Goal: Transaction & Acquisition: Purchase product/service

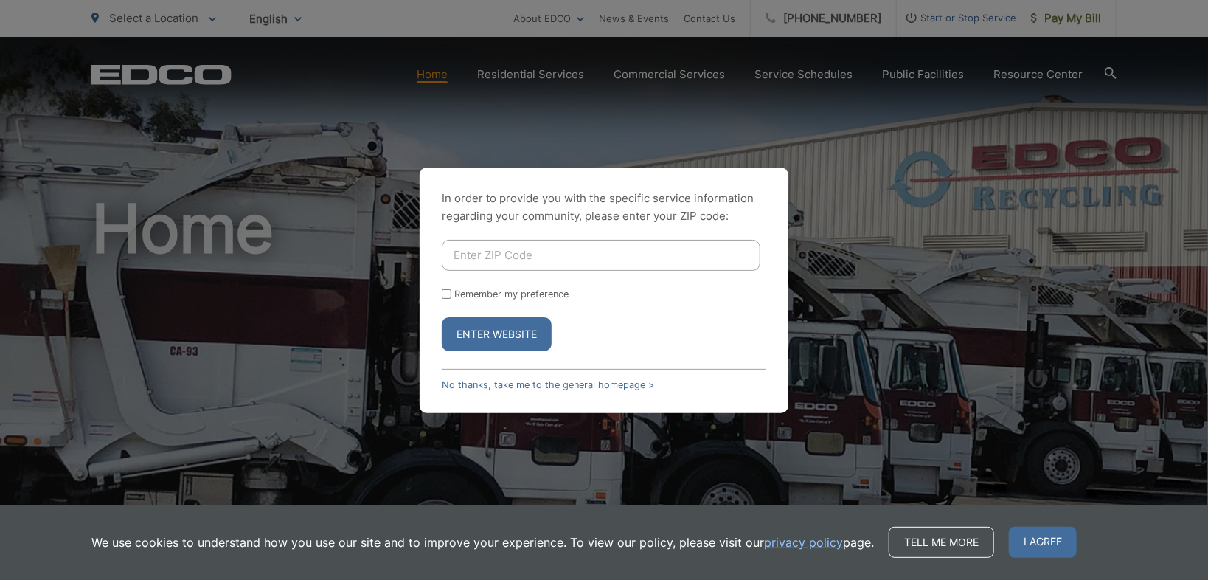
click at [517, 240] on input "Enter ZIP Code" at bounding box center [601, 255] width 319 height 31
type input "92064"
click at [463, 292] on label "Remember my preference" at bounding box center [511, 293] width 114 height 11
click at [451, 292] on input "Remember my preference" at bounding box center [447, 294] width 10 height 10
checkbox input "true"
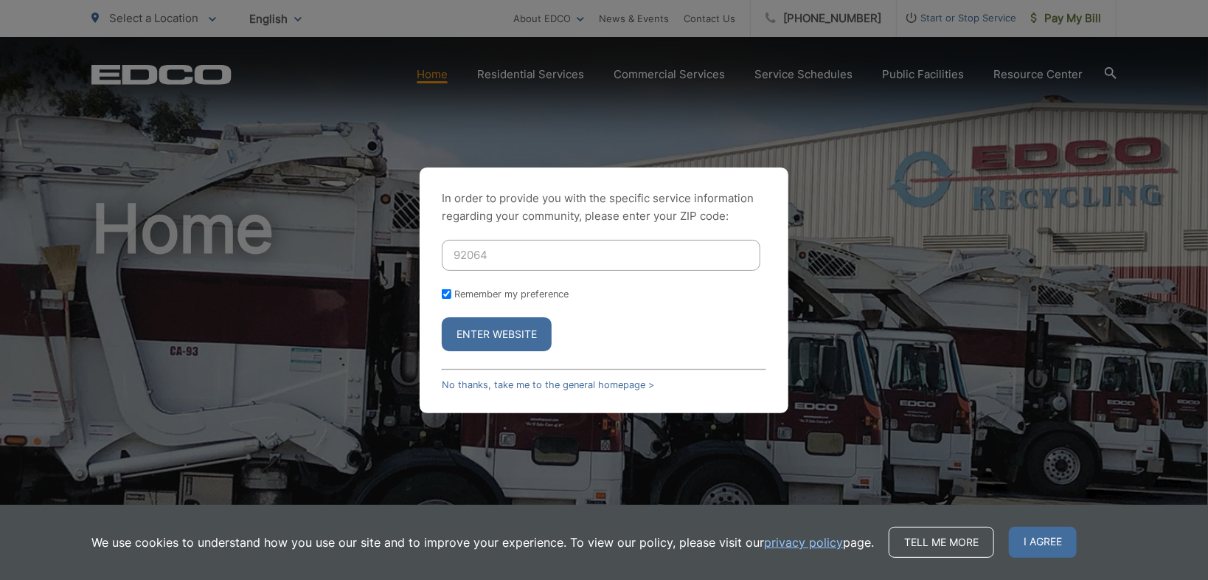
click at [482, 340] on button "Enter Website" at bounding box center [497, 334] width 110 height 34
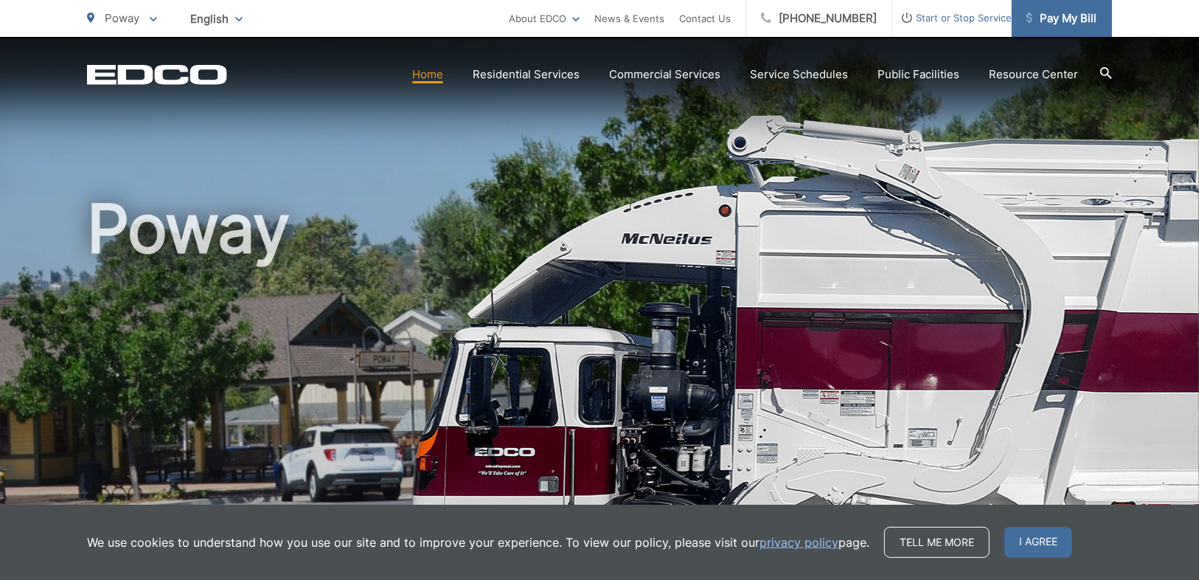
click at [1071, 20] on span "Pay My Bill" at bounding box center [1062, 19] width 70 height 18
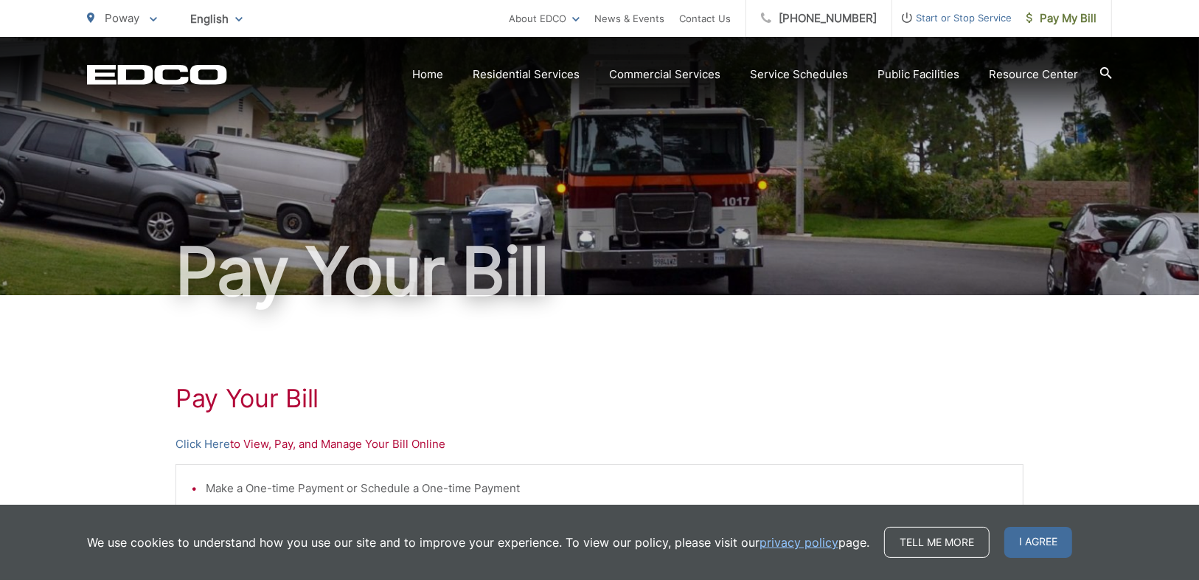
scroll to position [196, 0]
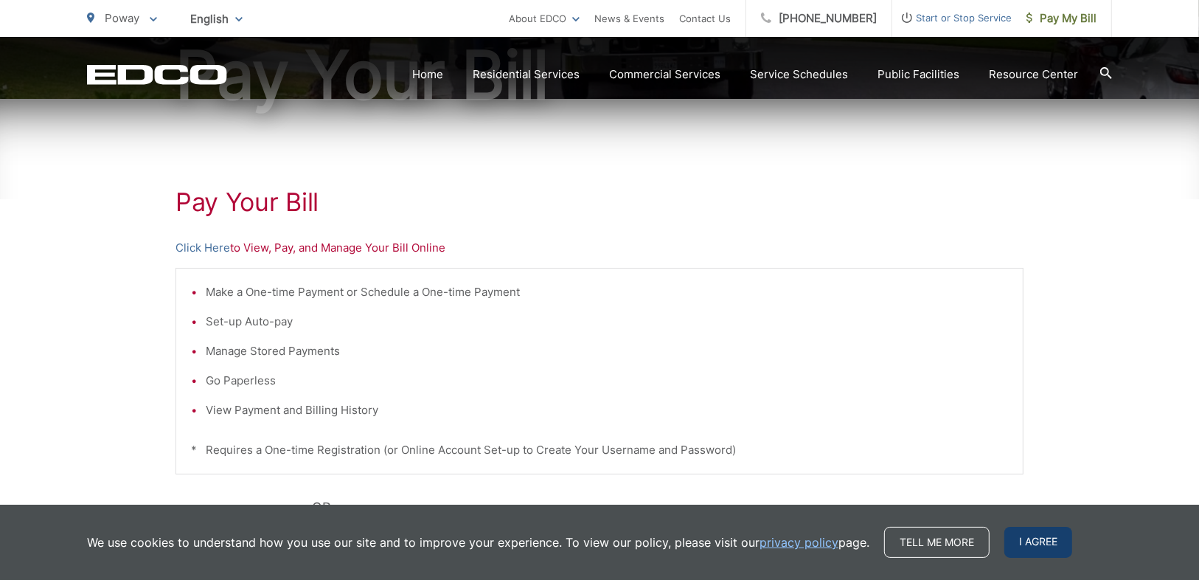
click at [1025, 544] on span "I agree" at bounding box center [1039, 542] width 68 height 31
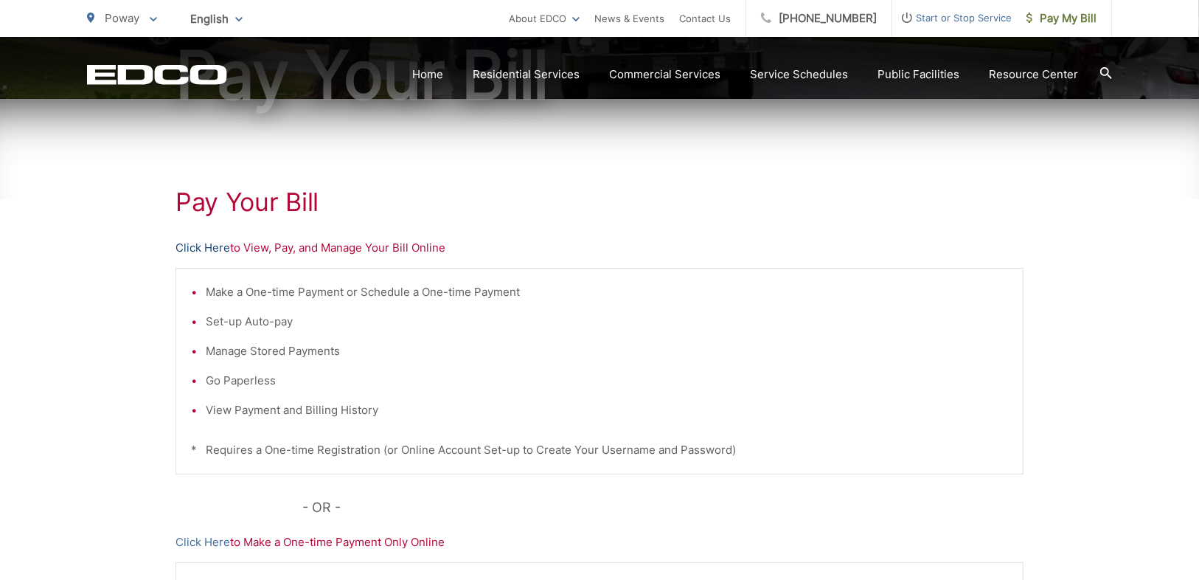
click at [195, 246] on link "Click Here" at bounding box center [203, 248] width 55 height 18
